Goal: Information Seeking & Learning: Learn about a topic

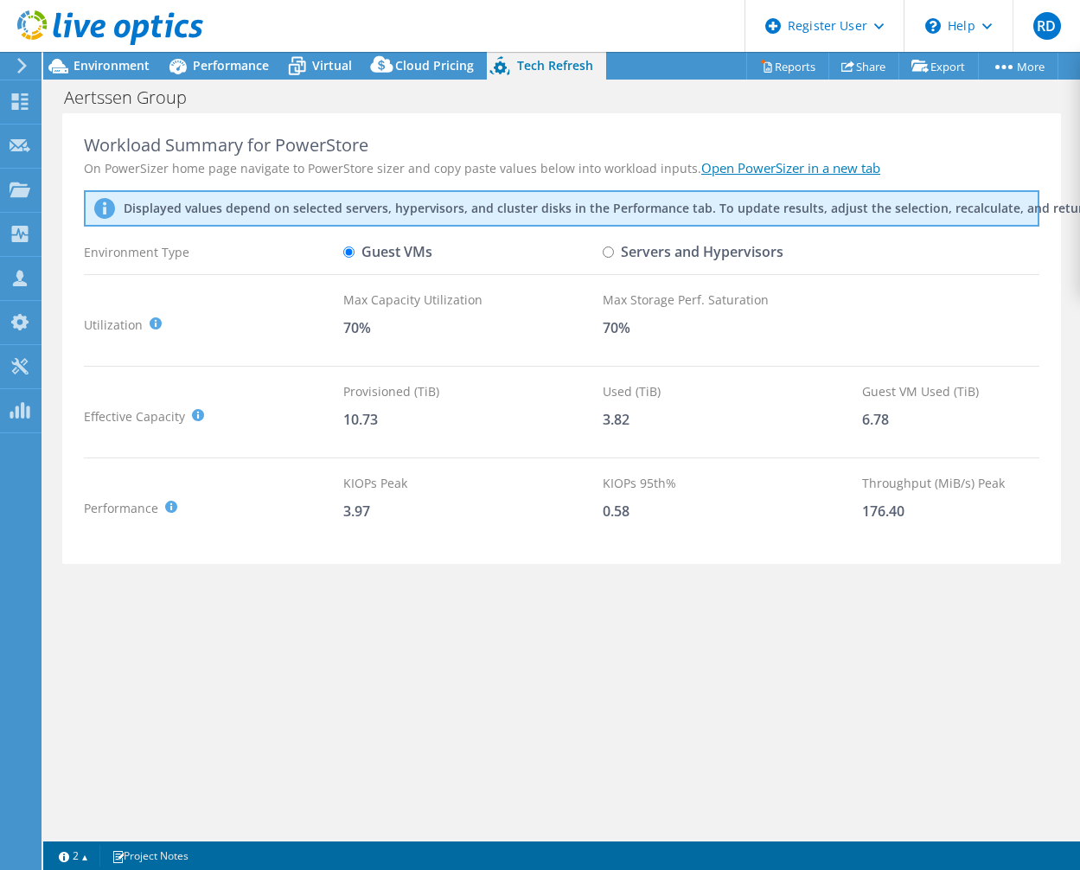
select select "EUFrankfurt"
select select "USD"
click at [613, 249] on input "Servers and Hypervisors" at bounding box center [608, 251] width 11 height 11
radio input "true"
click at [348, 251] on input "Guest VMs" at bounding box center [348, 251] width 11 height 11
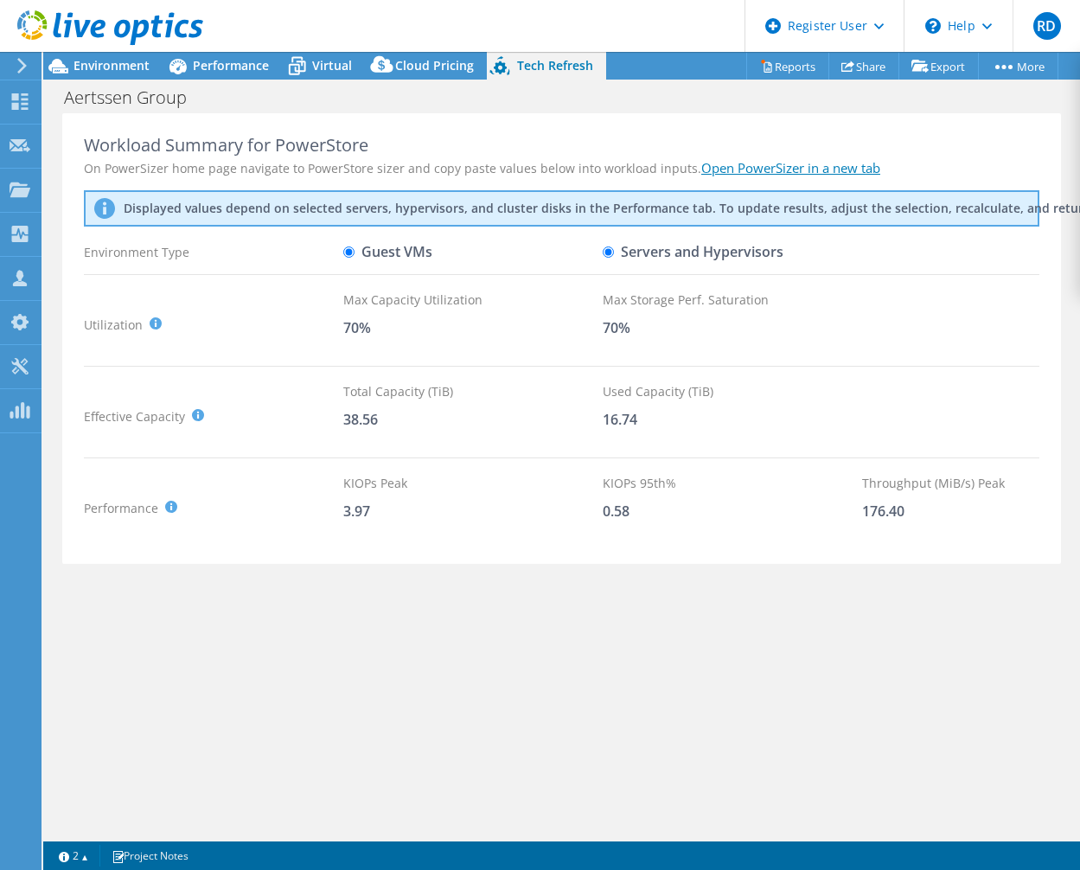
radio input "true"
click at [341, 55] on div "Virtual" at bounding box center [323, 66] width 83 height 28
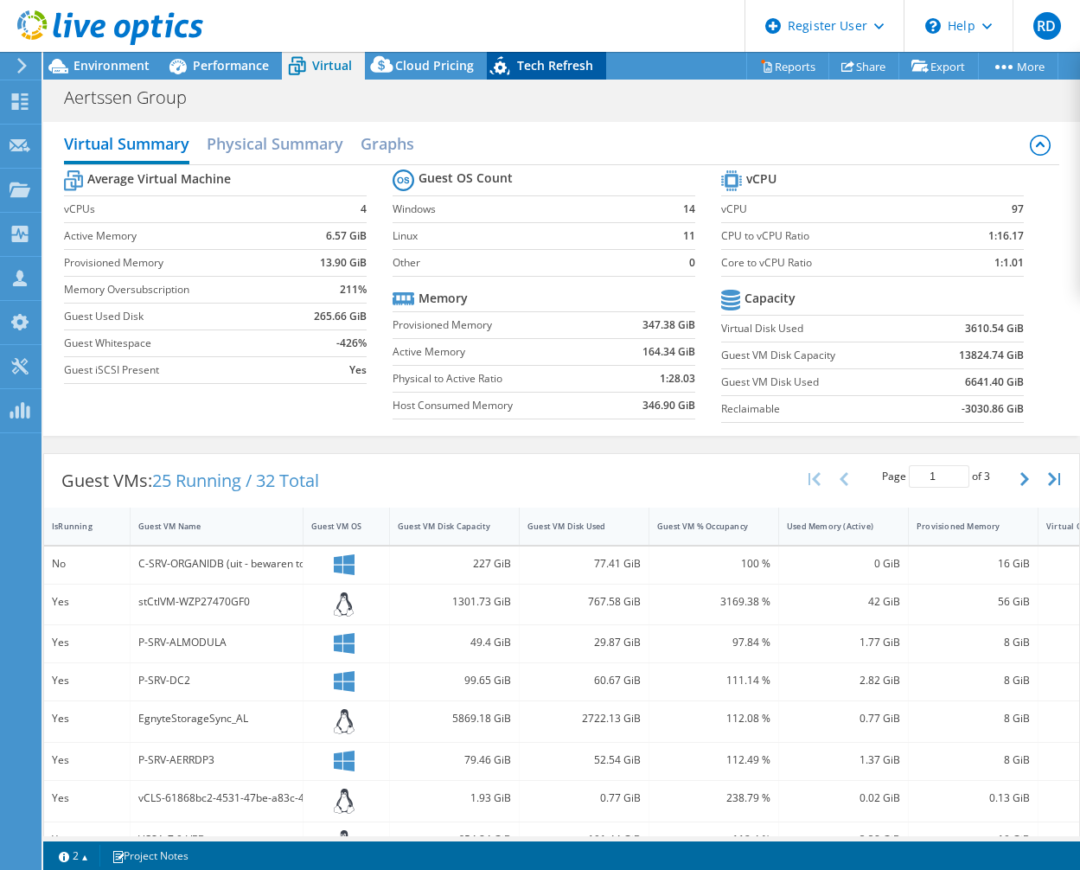
click at [542, 65] on span "Tech Refresh" at bounding box center [555, 65] width 76 height 16
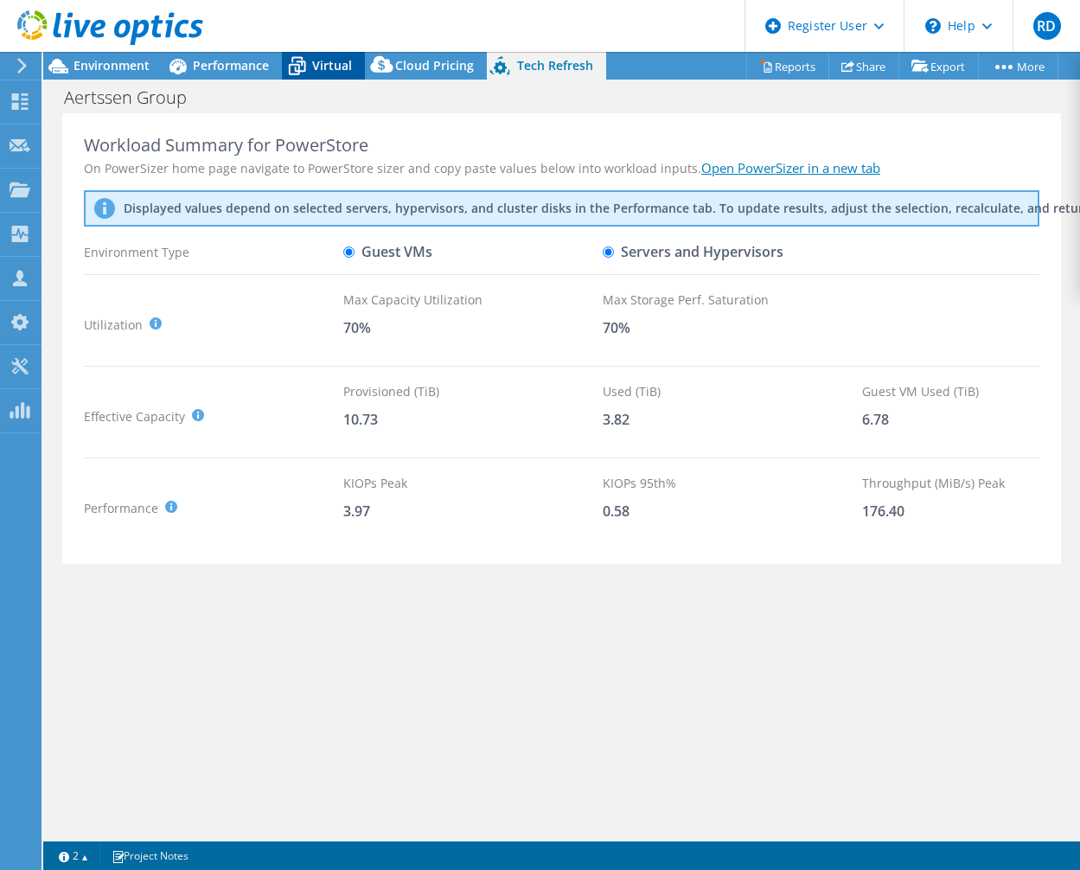
click at [334, 70] on span "Virtual" at bounding box center [332, 65] width 40 height 16
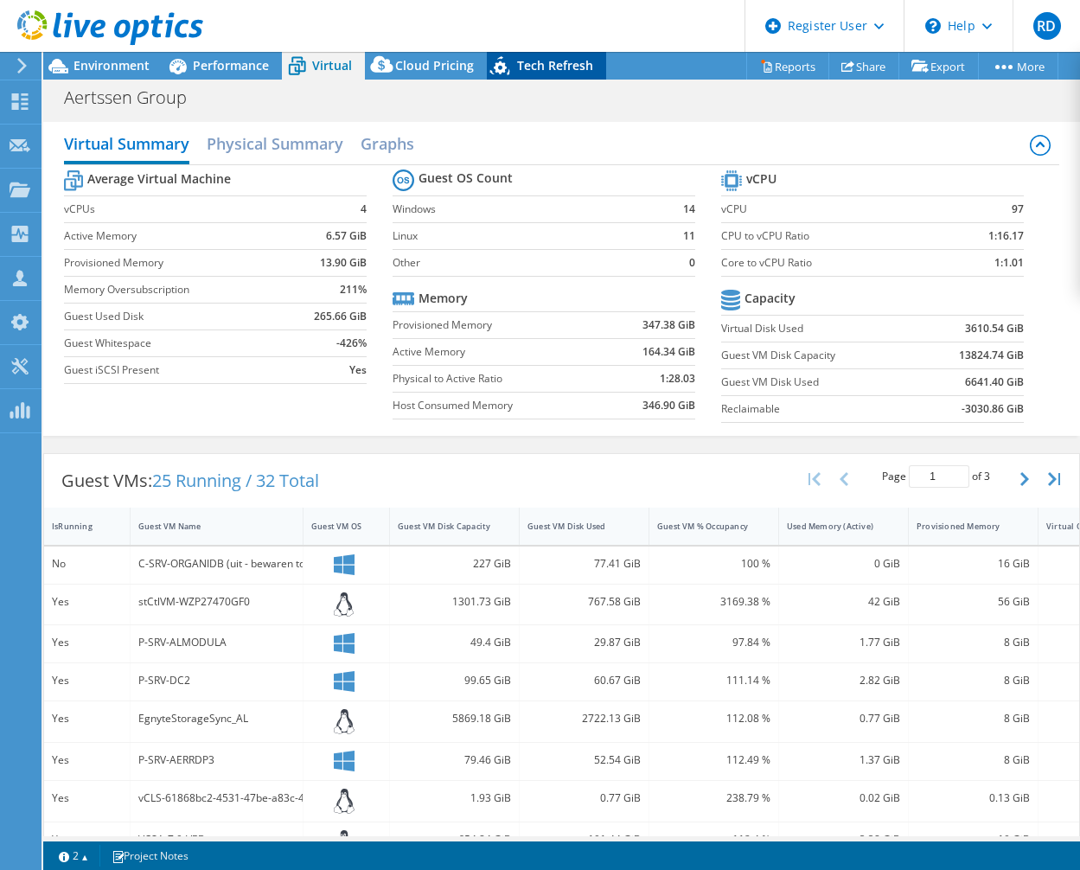
click at [548, 68] on span "Tech Refresh" at bounding box center [555, 65] width 76 height 16
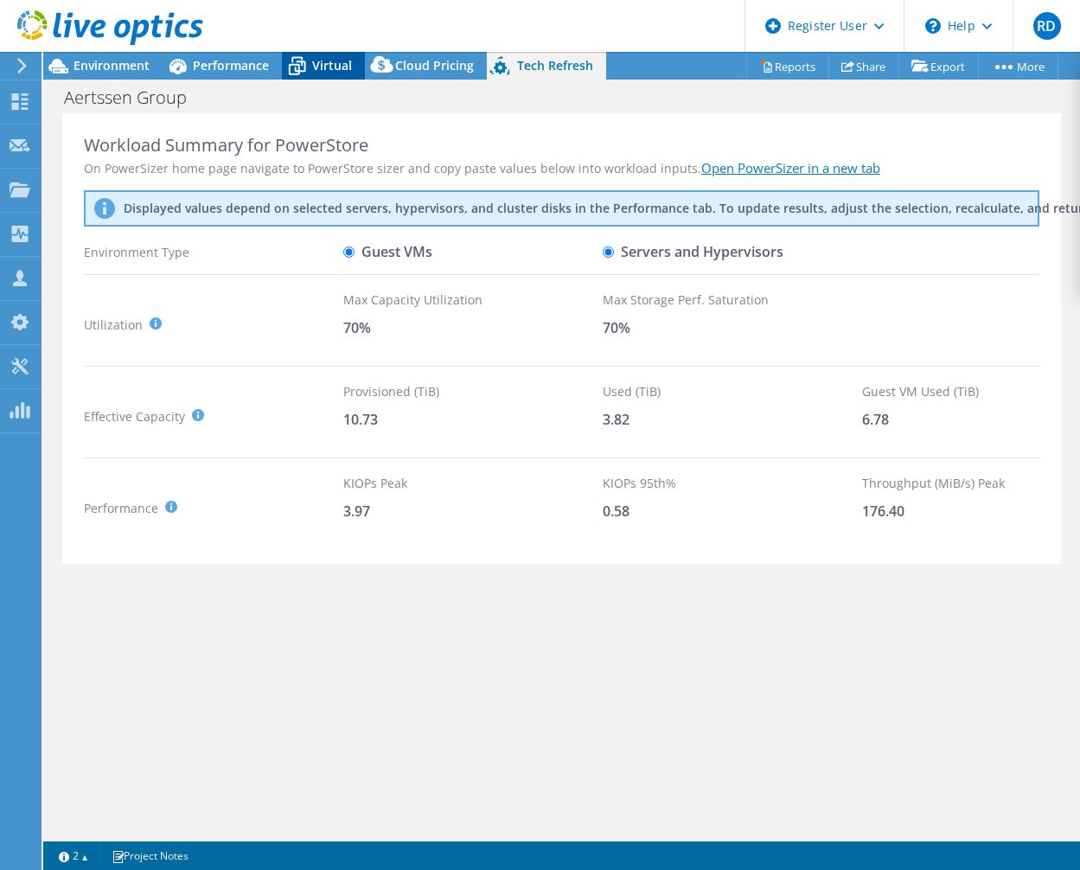
click at [345, 69] on span "Virtual" at bounding box center [332, 65] width 40 height 16
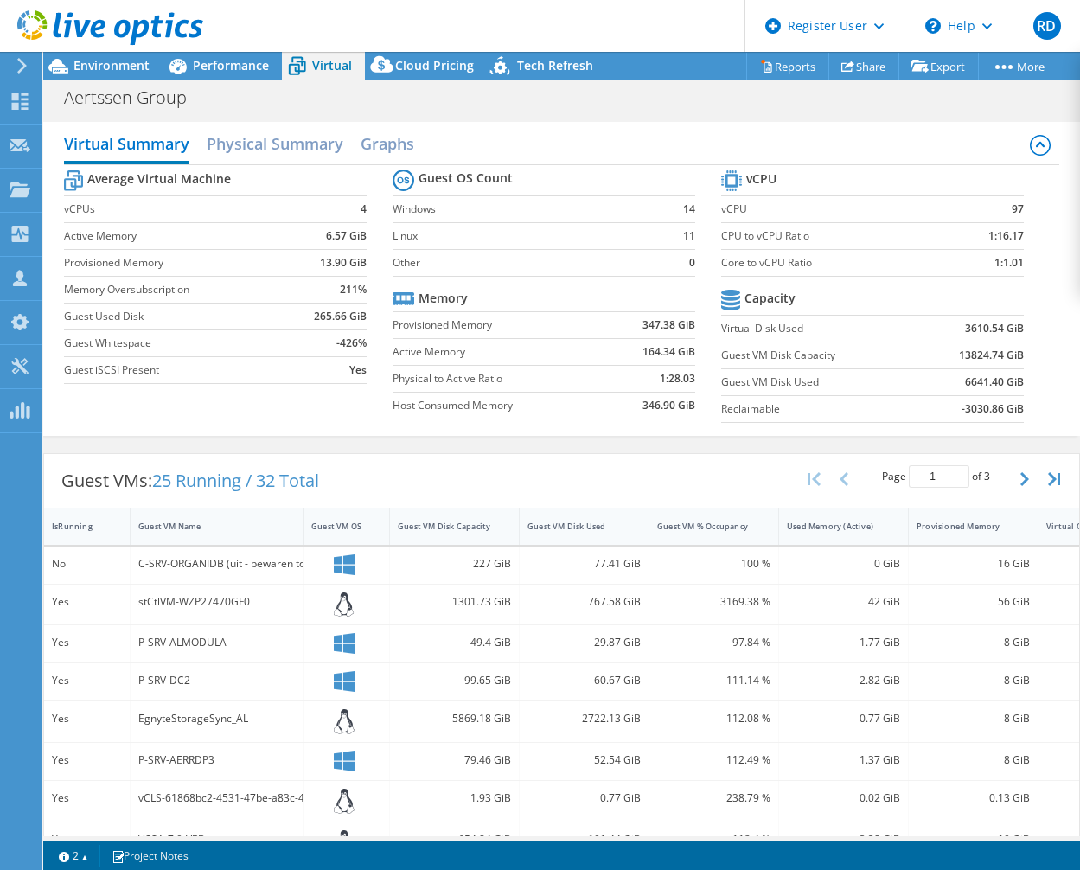
click at [125, 57] on div at bounding box center [101, 29] width 203 height 58
click at [115, 64] on span "Environment" at bounding box center [112, 65] width 76 height 16
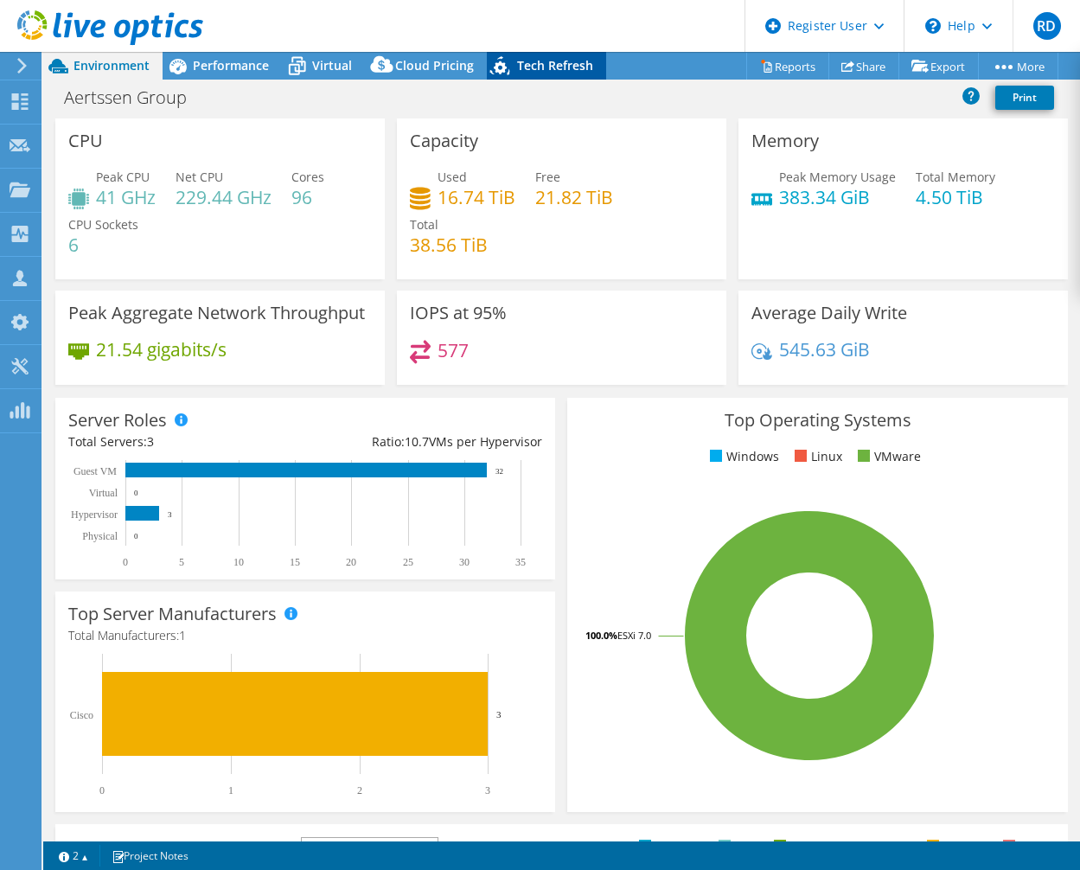
click at [531, 62] on span "Tech Refresh" at bounding box center [555, 65] width 76 height 16
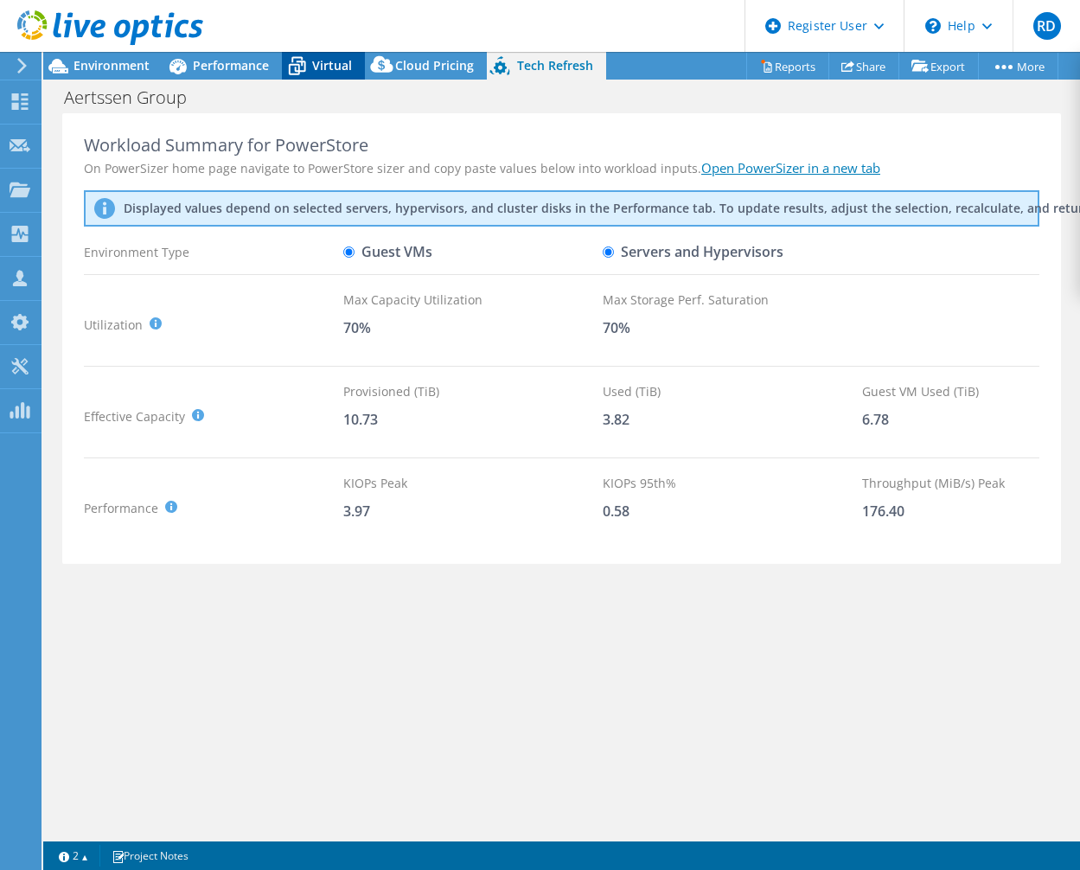
click at [323, 65] on span "Virtual" at bounding box center [332, 65] width 40 height 16
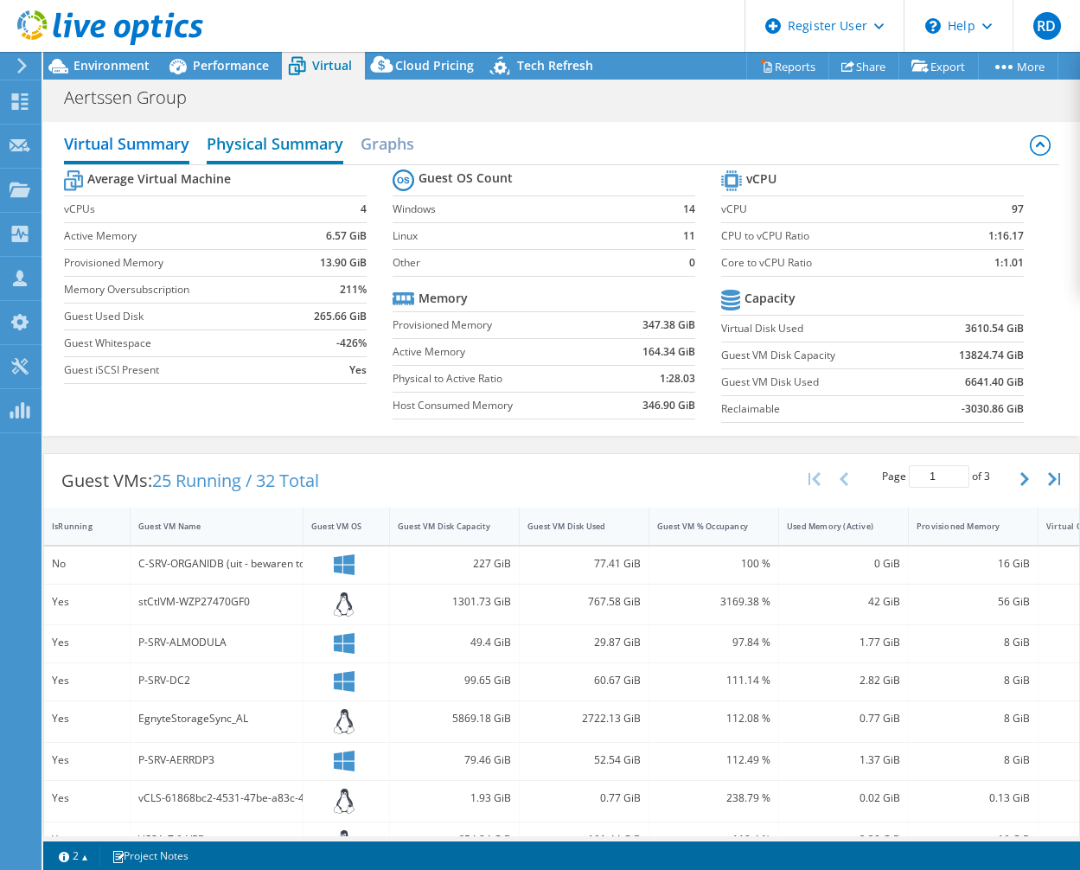
click at [289, 144] on h2 "Physical Summary" at bounding box center [275, 145] width 137 height 38
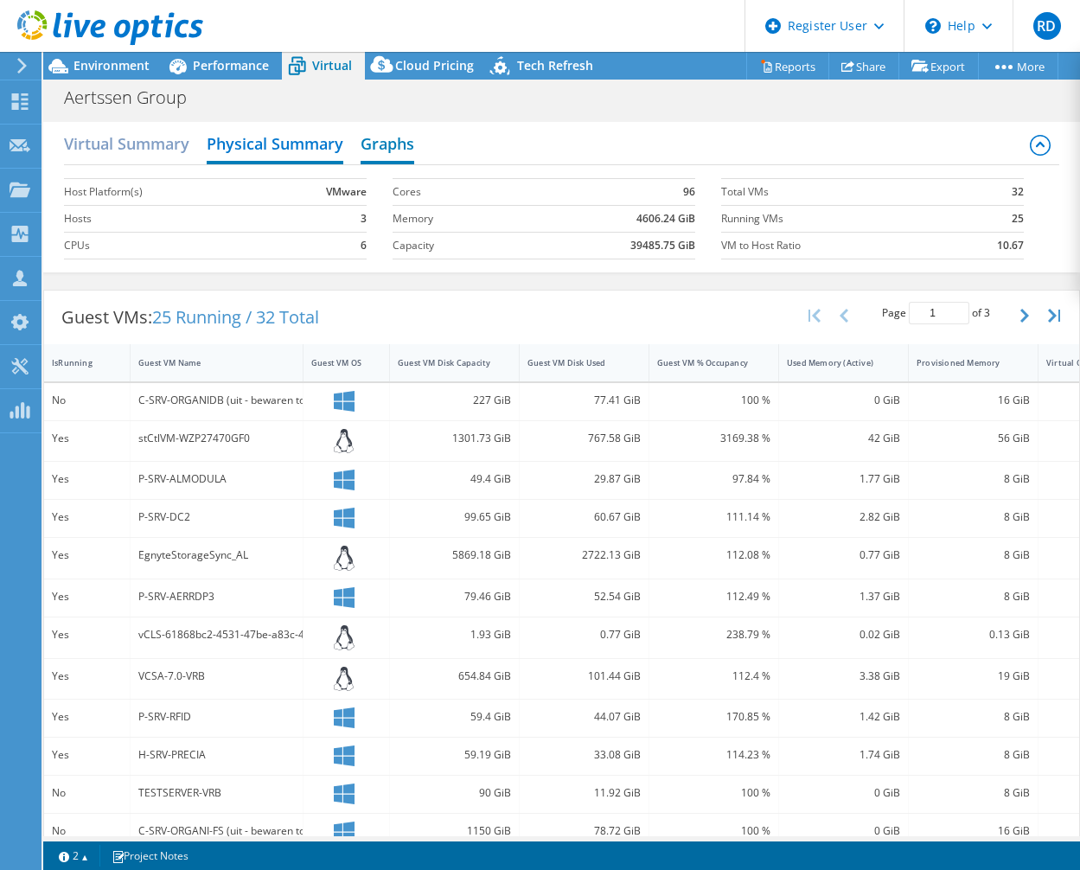
click at [400, 144] on h2 "Graphs" at bounding box center [388, 145] width 54 height 38
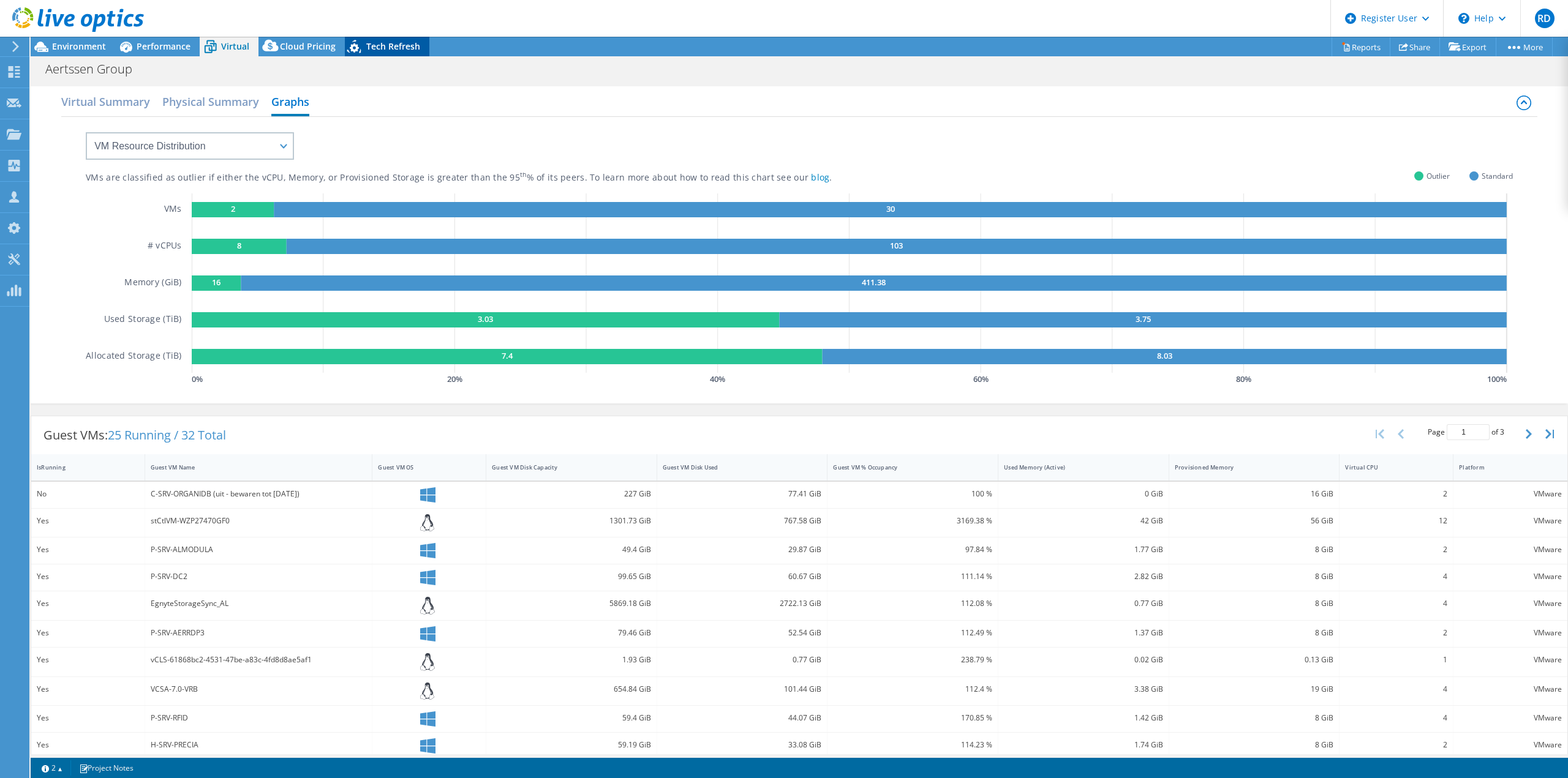
click at [401, 46] on span "Tech Refresh" at bounding box center [393, 46] width 54 height 11
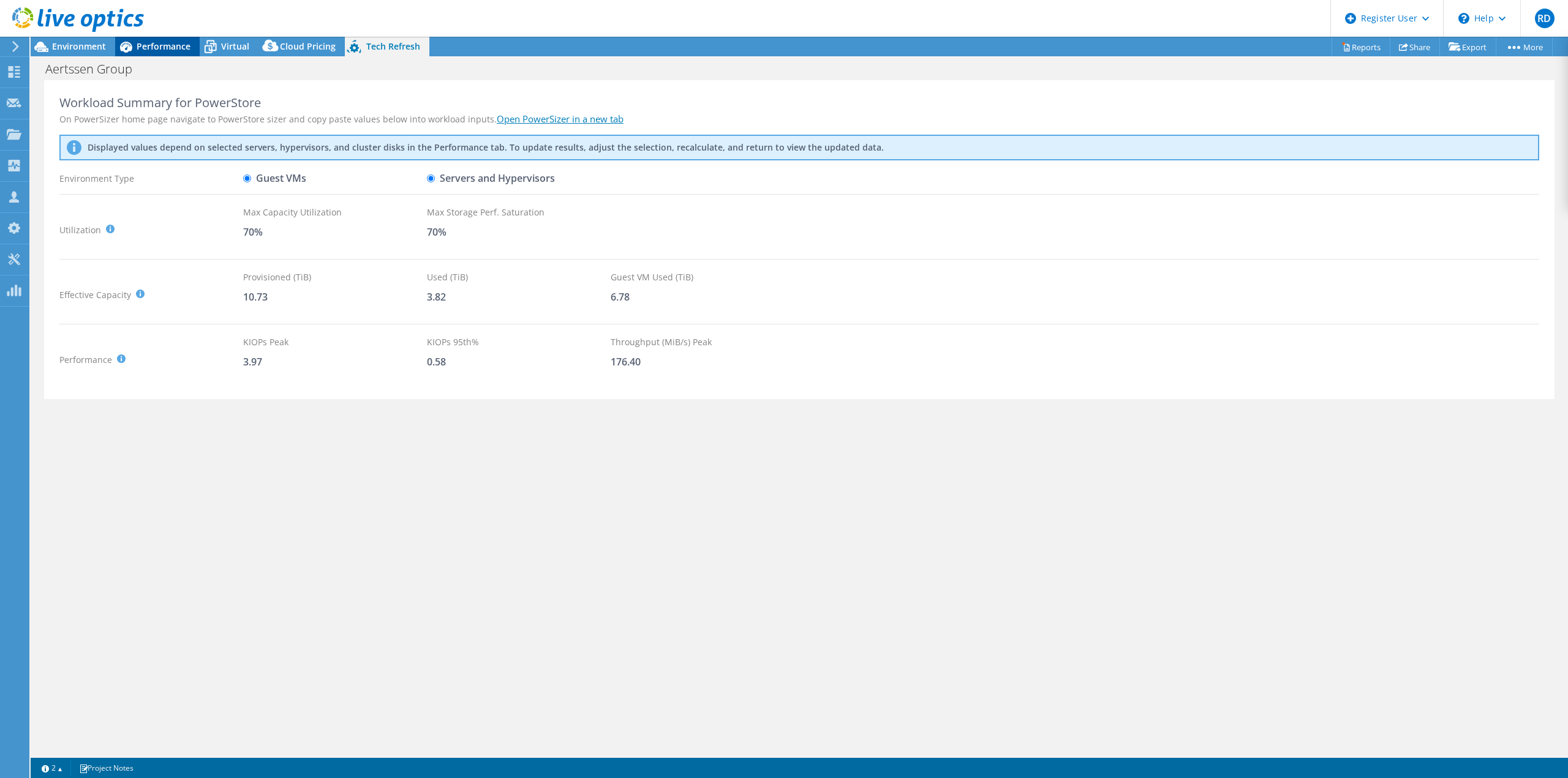
click at [170, 46] on span "Performance" at bounding box center [164, 46] width 54 height 11
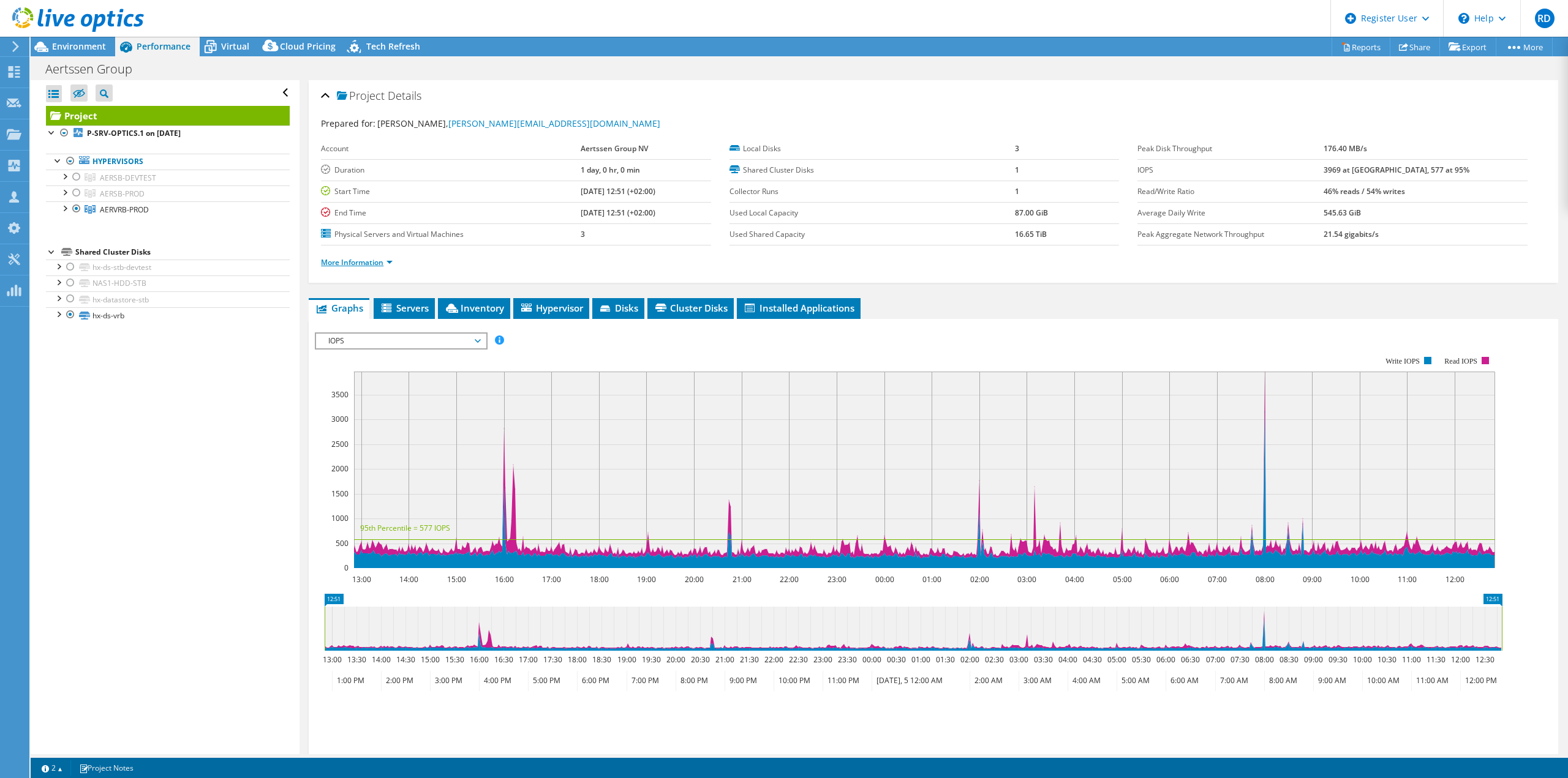
click at [343, 262] on link "More Information" at bounding box center [356, 262] width 72 height 11
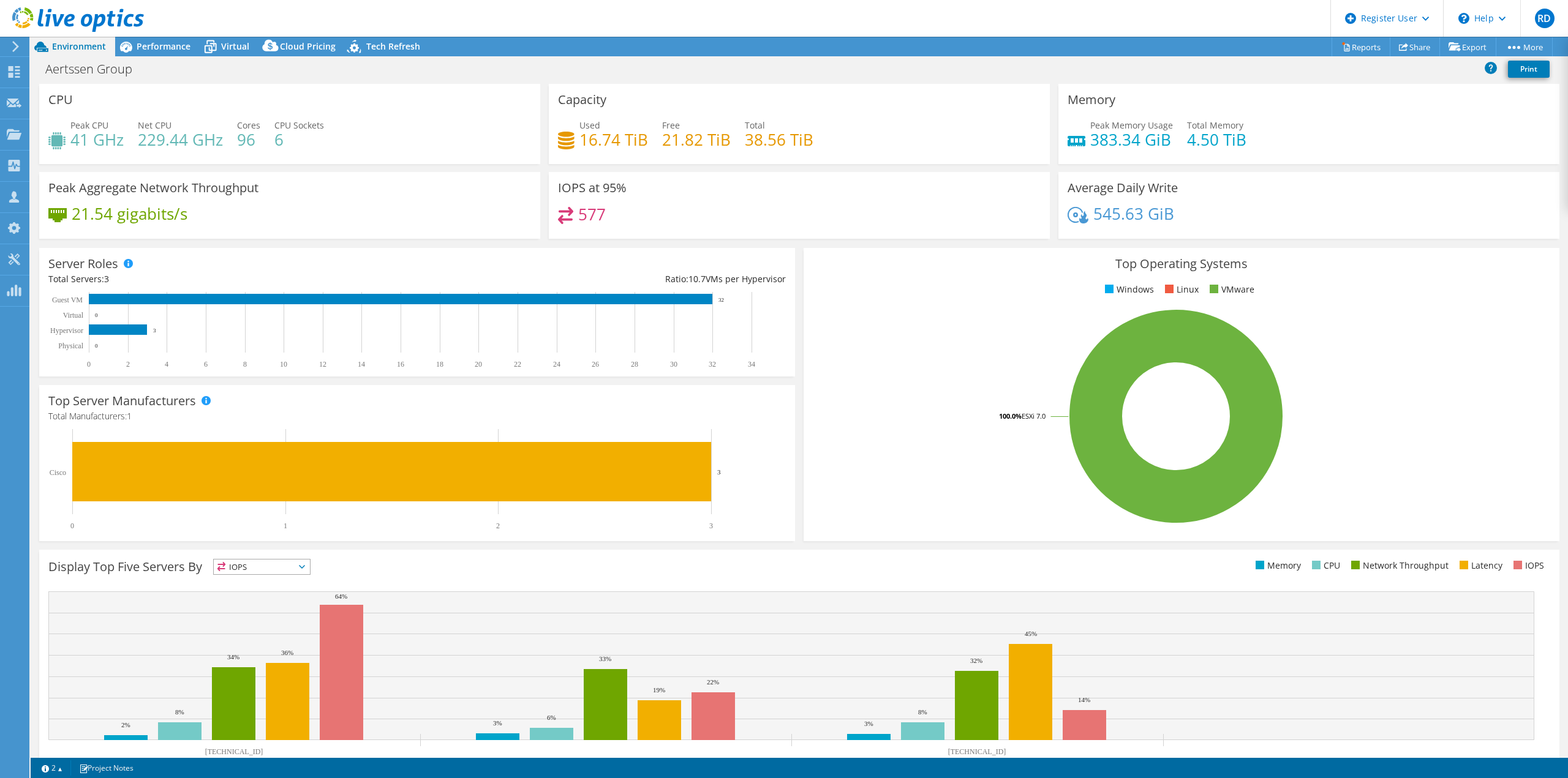
select select "EUFrankfurt"
select select "USD"
